Goal: Information Seeking & Learning: Find contact information

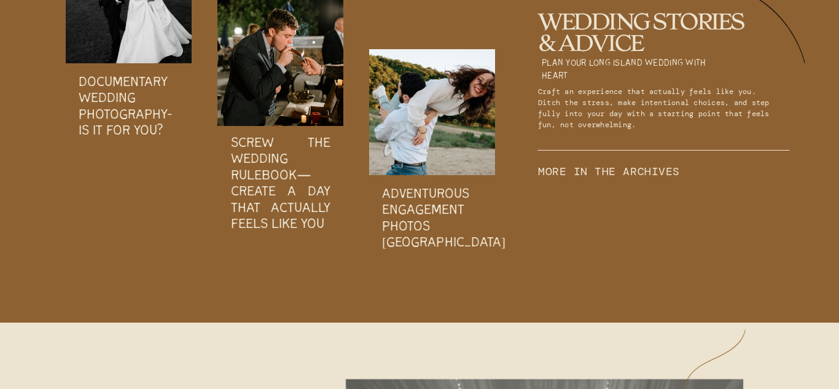
scroll to position [4631, 0]
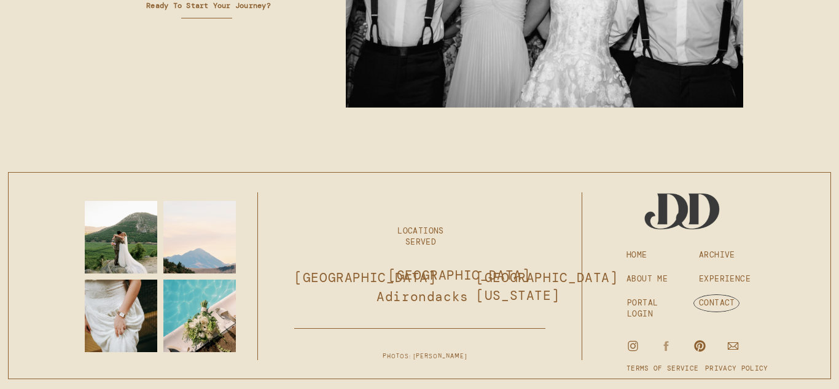
click at [663, 344] on icon at bounding box center [666, 346] width 13 height 14
click at [705, 304] on h3 "CONTACT" at bounding box center [731, 302] width 65 height 11
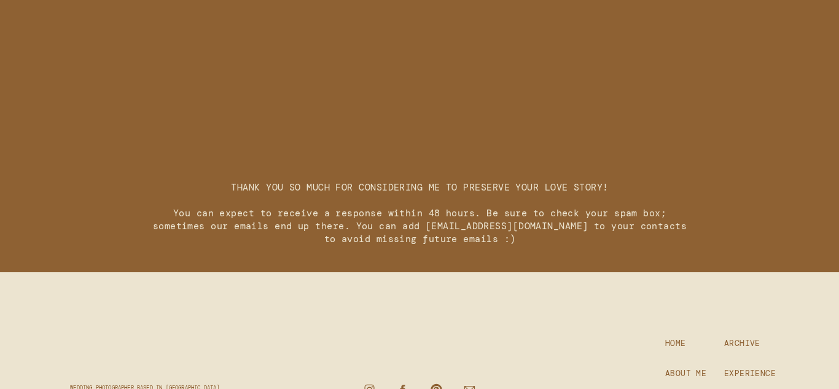
scroll to position [1925, 0]
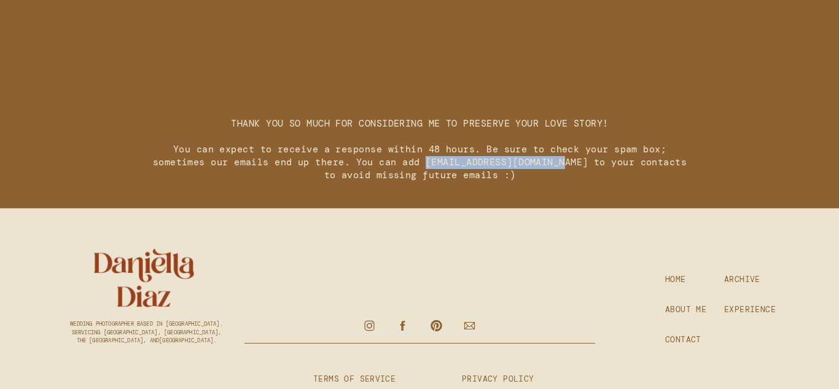
drag, startPoint x: 441, startPoint y: 165, endPoint x: 579, endPoint y: 159, distance: 138.3
click at [579, 159] on p "THANK YOU SO MUCH FOR CONSIDERING ME TO PRESERVE YOUR LOVE STORY! You can expec…" at bounding box center [419, 143] width 543 height 53
click at [626, 161] on p "THANK YOU SO MUCH FOR CONSIDERING ME TO PRESERVE YOUR LOVE STORY! You can expec…" at bounding box center [419, 143] width 543 height 53
drag, startPoint x: 626, startPoint y: 161, endPoint x: 498, endPoint y: 162, distance: 127.7
click at [498, 162] on p "THANK YOU SO MUCH FOR CONSIDERING ME TO PRESERVE YOUR LOVE STORY! You can expec…" at bounding box center [419, 143] width 543 height 53
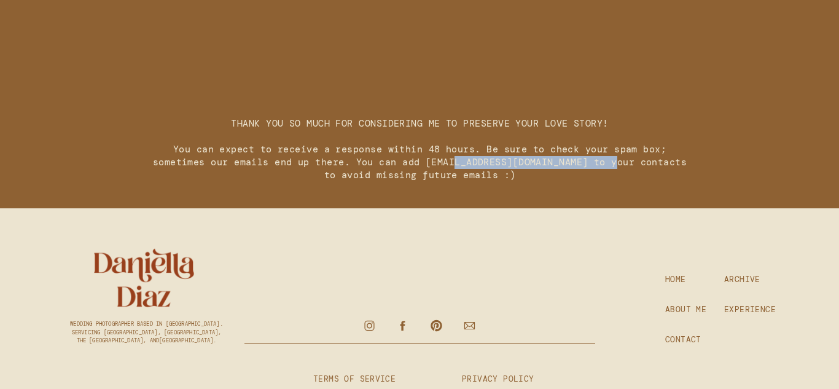
click at [498, 162] on p "THANK YOU SO MUCH FOR CONSIDERING ME TO PRESERVE YOUR LOVE STORY! You can expec…" at bounding box center [419, 143] width 543 height 53
click at [626, 160] on p "THANK YOU SO MUCH FOR CONSIDERING ME TO PRESERVE YOUR LOVE STORY! You can expec…" at bounding box center [419, 143] width 543 height 53
drag, startPoint x: 626, startPoint y: 160, endPoint x: 442, endPoint y: 159, distance: 183.6
click at [442, 159] on p "THANK YOU SO MUCH FOR CONSIDERING ME TO PRESERVE YOUR LOVE STORY! You can expec…" at bounding box center [419, 143] width 543 height 53
